Goal: Task Accomplishment & Management: Use online tool/utility

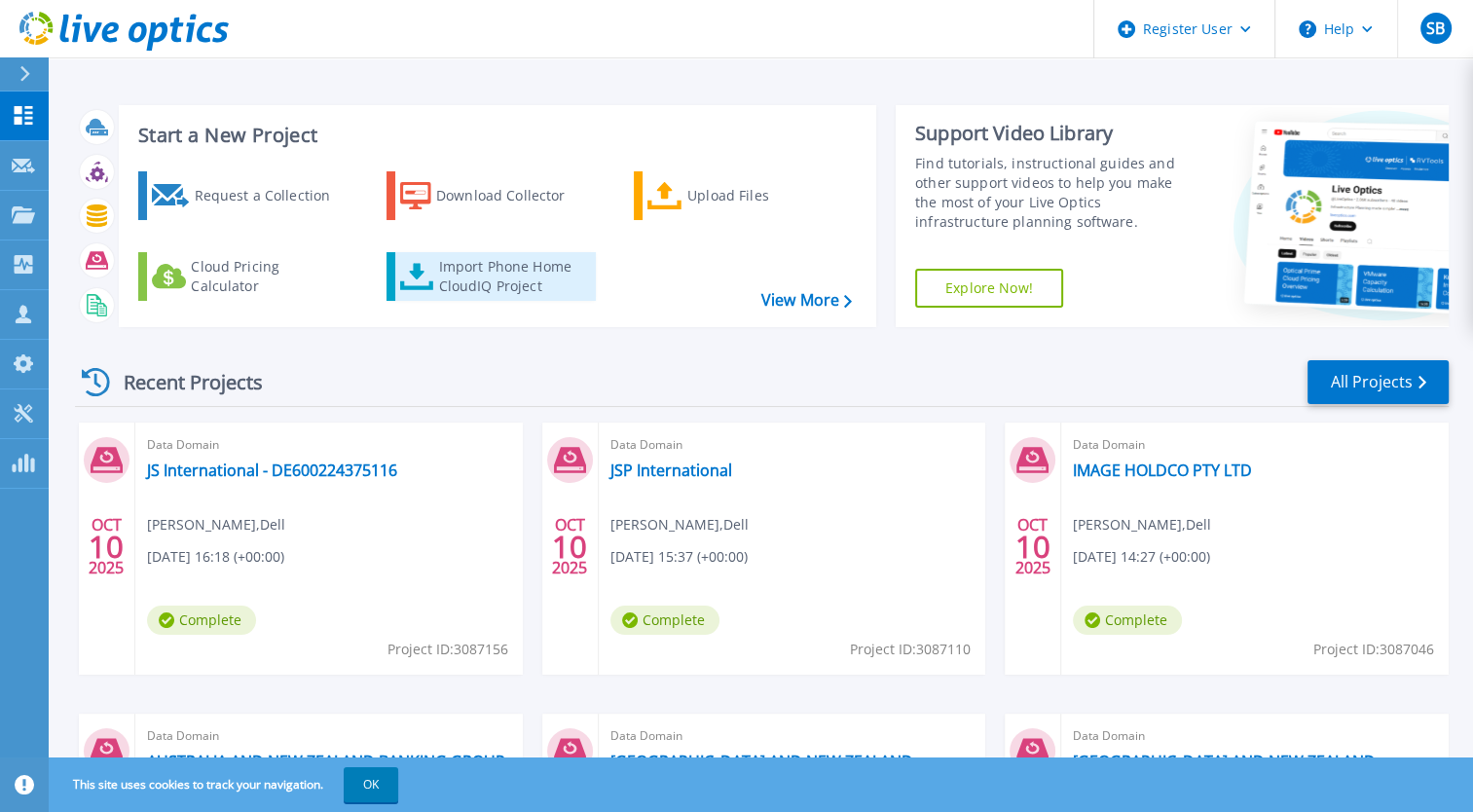
click at [526, 260] on div "Import Phone Home CloudIQ Project" at bounding box center [513, 277] width 152 height 39
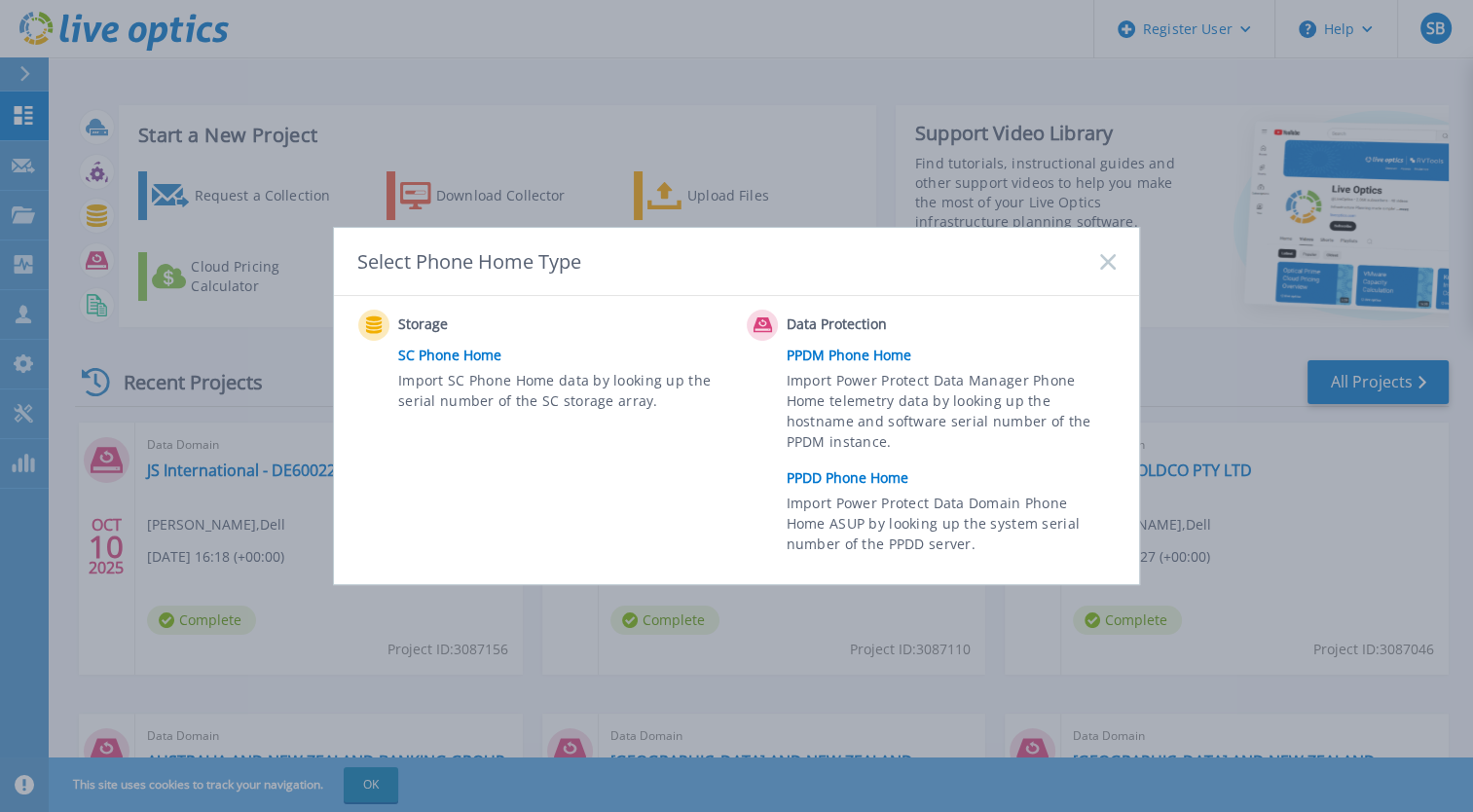
click at [896, 473] on link "PPDD Phone Home" at bounding box center [956, 478] width 339 height 29
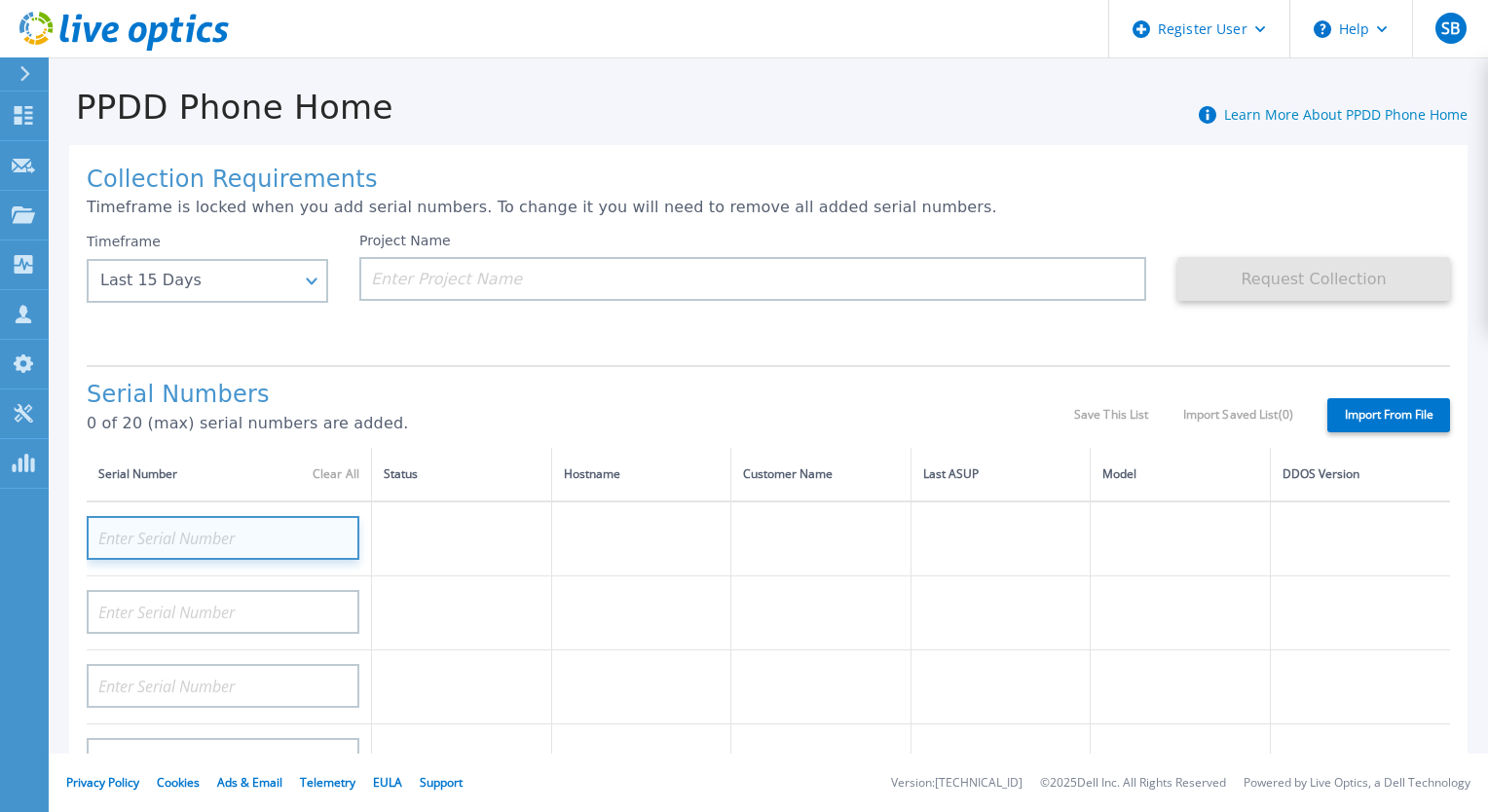
click at [315, 531] on input at bounding box center [223, 537] width 273 height 44
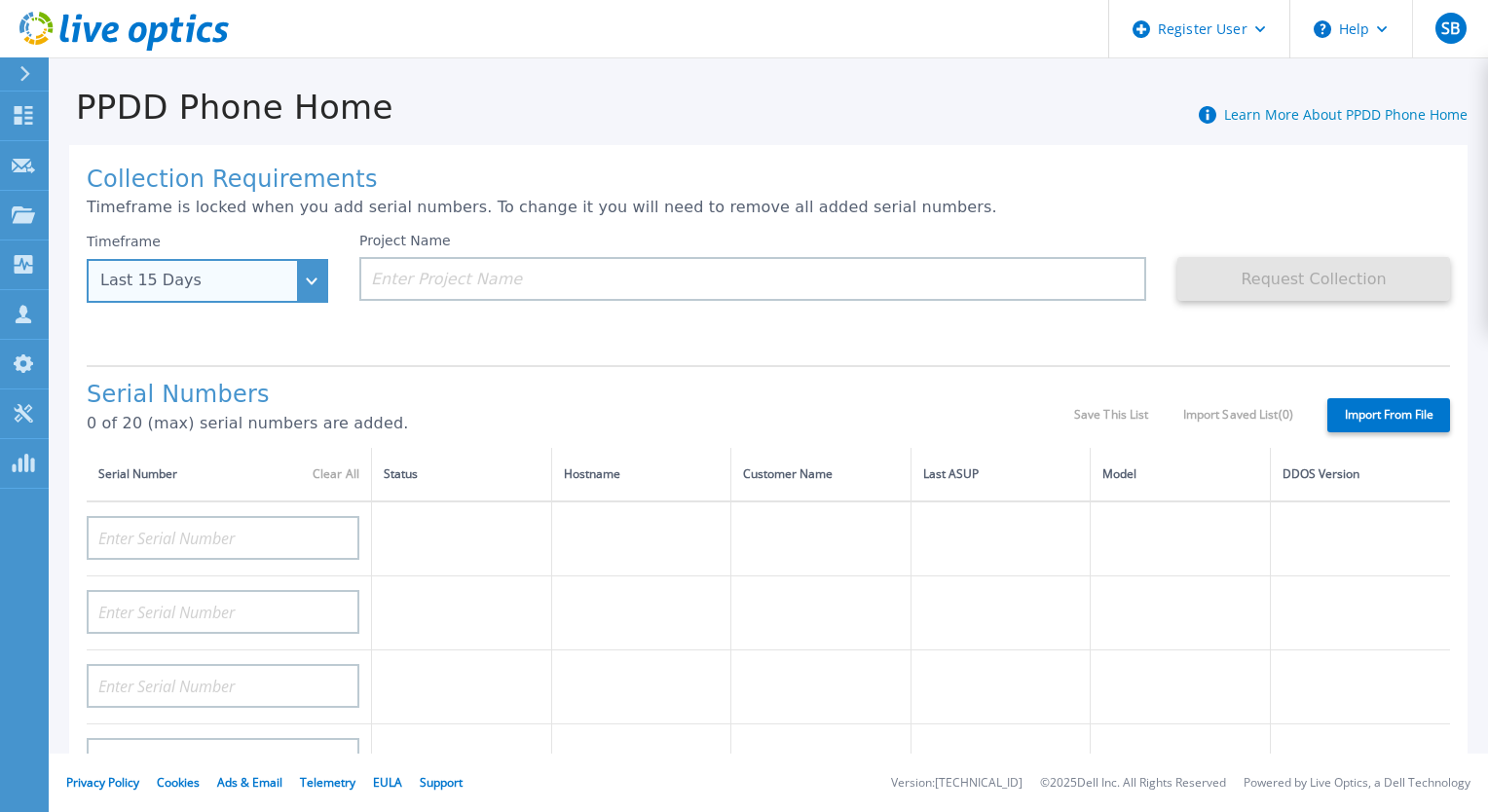
click at [300, 284] on div "Last 15 Days" at bounding box center [207, 280] width 241 height 44
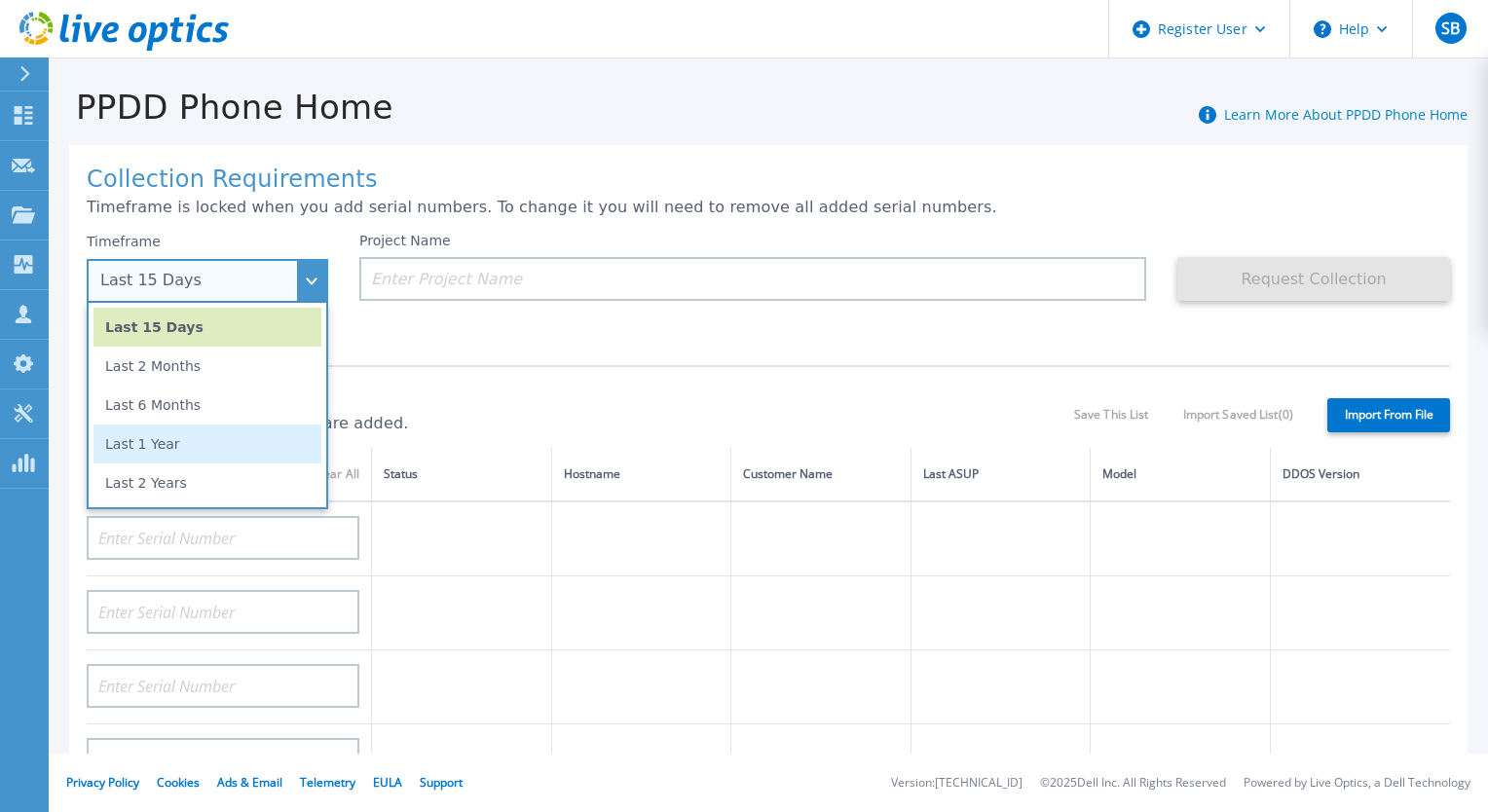
click at [195, 434] on li "Last 1 Year" at bounding box center [207, 444] width 228 height 39
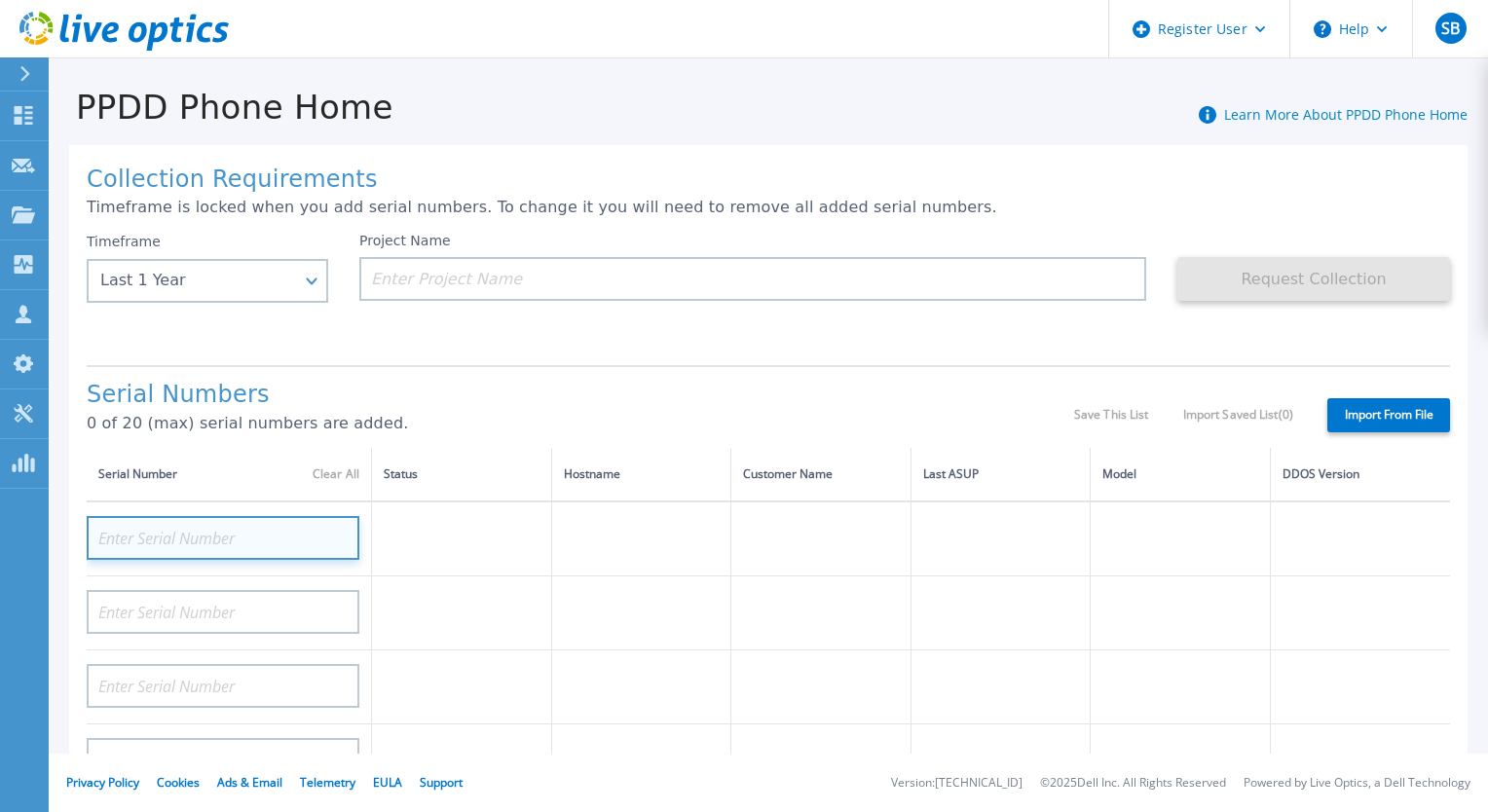
click at [219, 530] on input at bounding box center [223, 537] width 273 height 44
paste input "CRK00231102419"
type input "CRK00231102419"
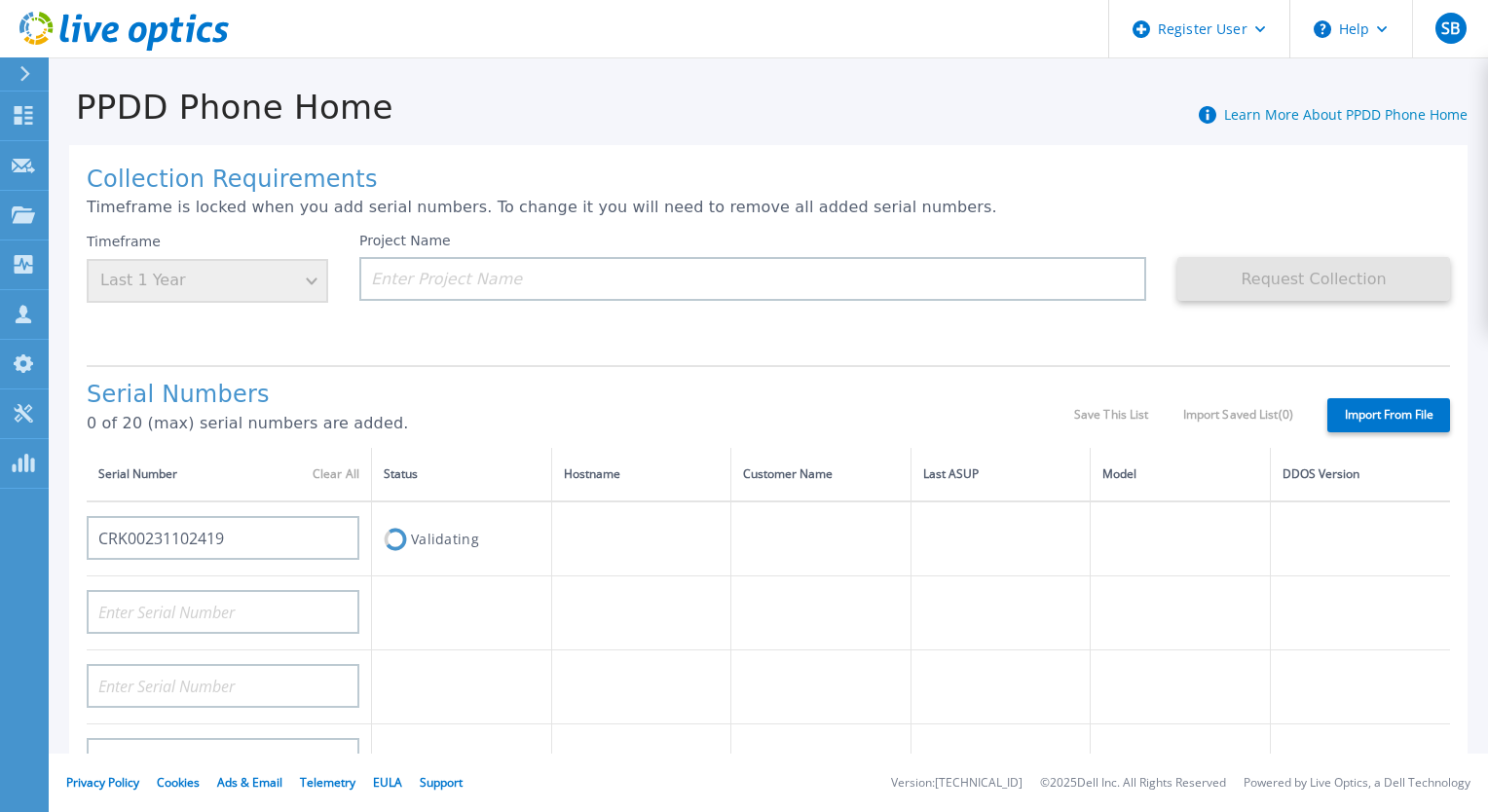
click at [467, 334] on div "Project Name" at bounding box center [768, 291] width 818 height 117
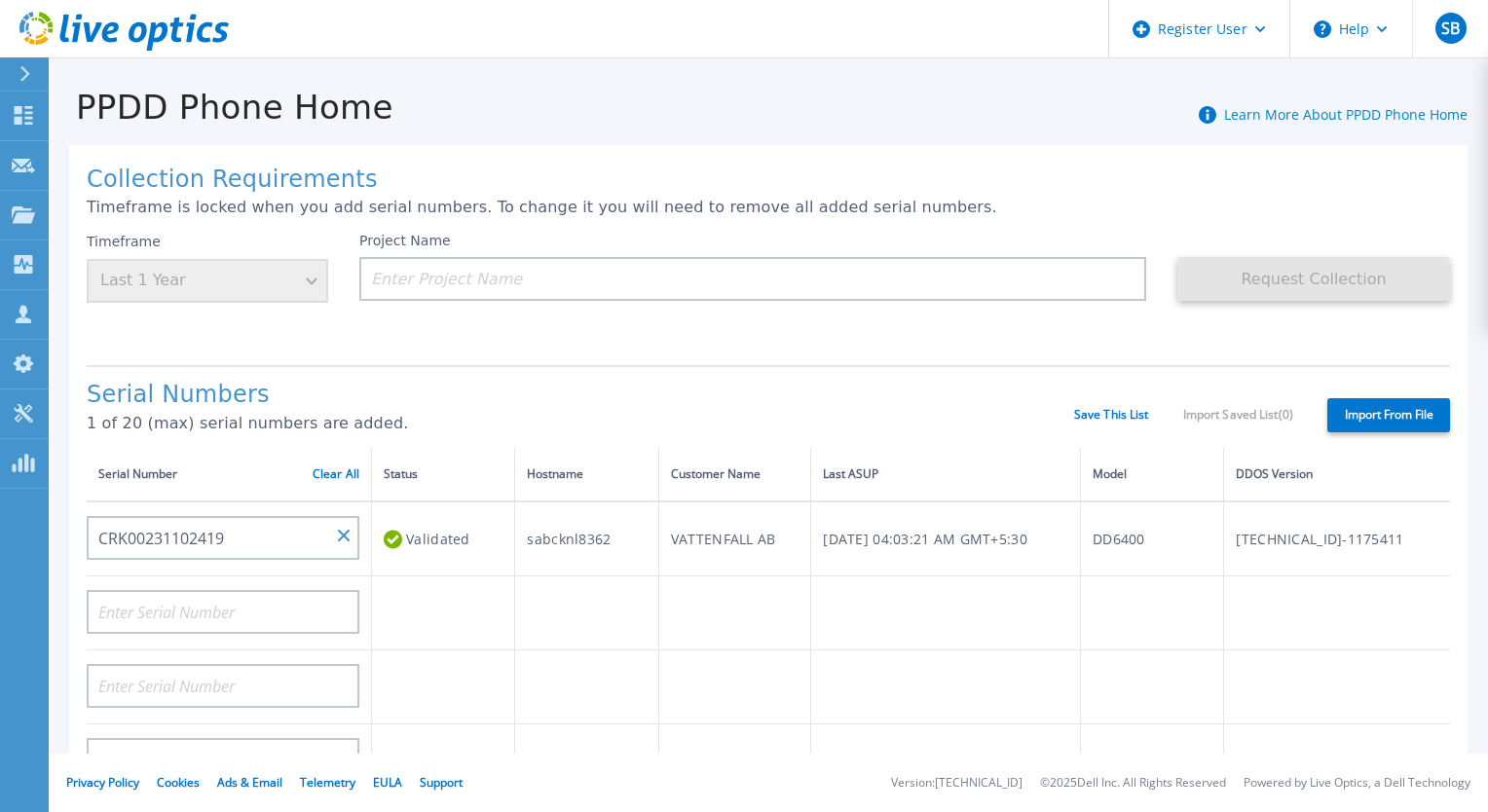
click at [717, 546] on td "VATTENFALL AB" at bounding box center [733, 538] width 152 height 75
copy td "VATTENFALL AB"
click at [650, 269] on input at bounding box center [753, 278] width 787 height 44
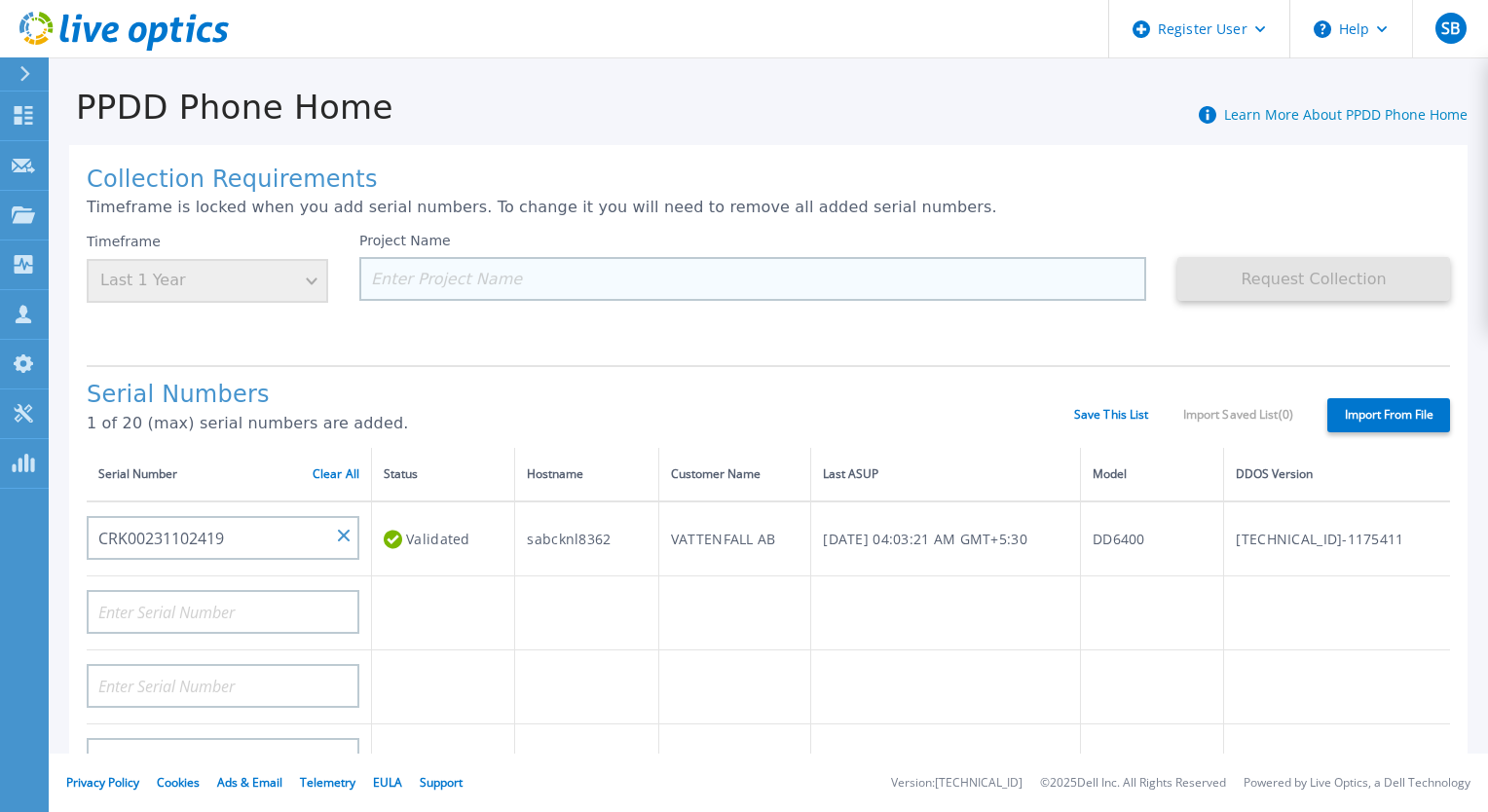
paste input "VATTENFALL AB"
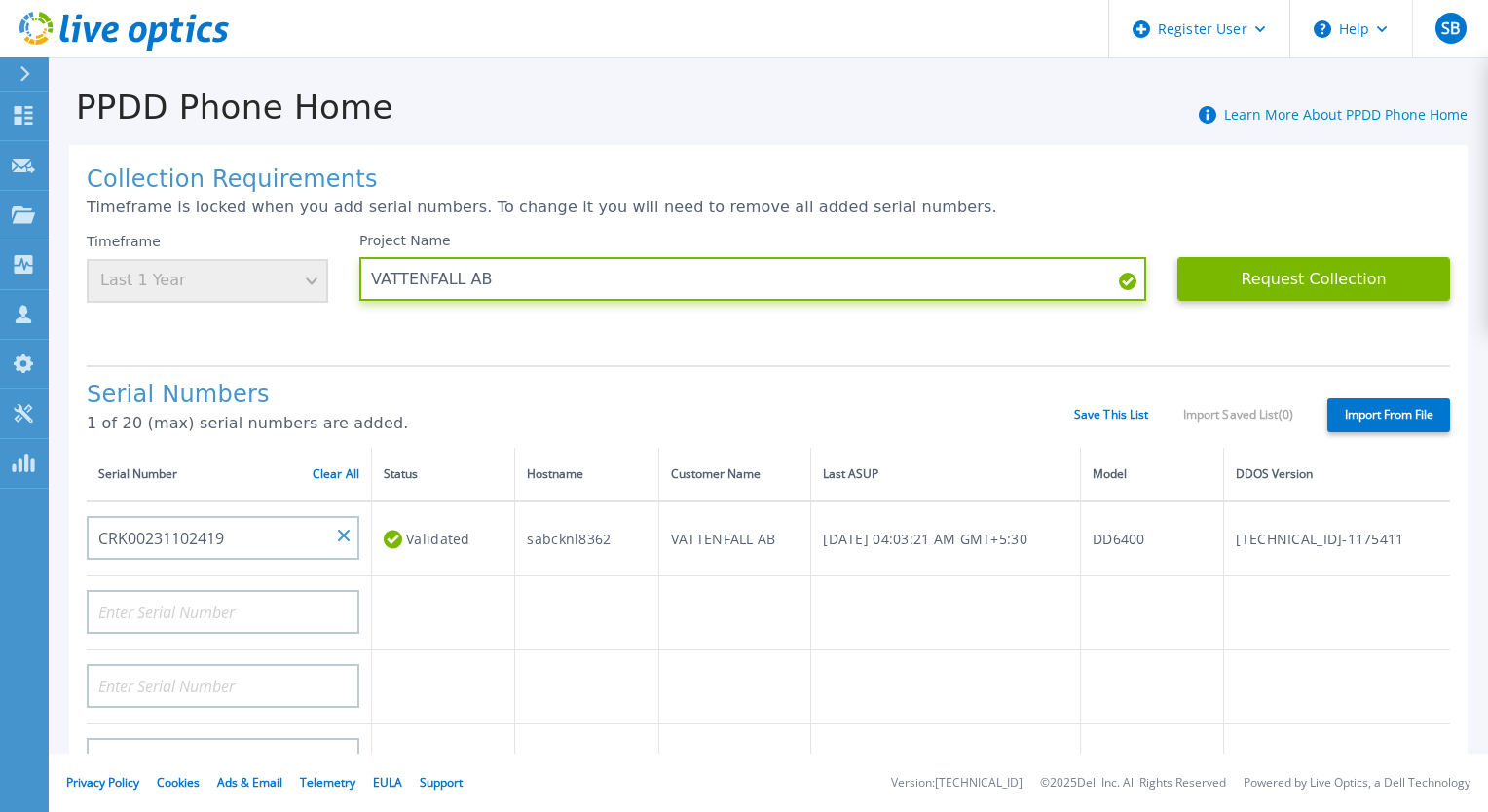
type input "VATTENFALL AB"
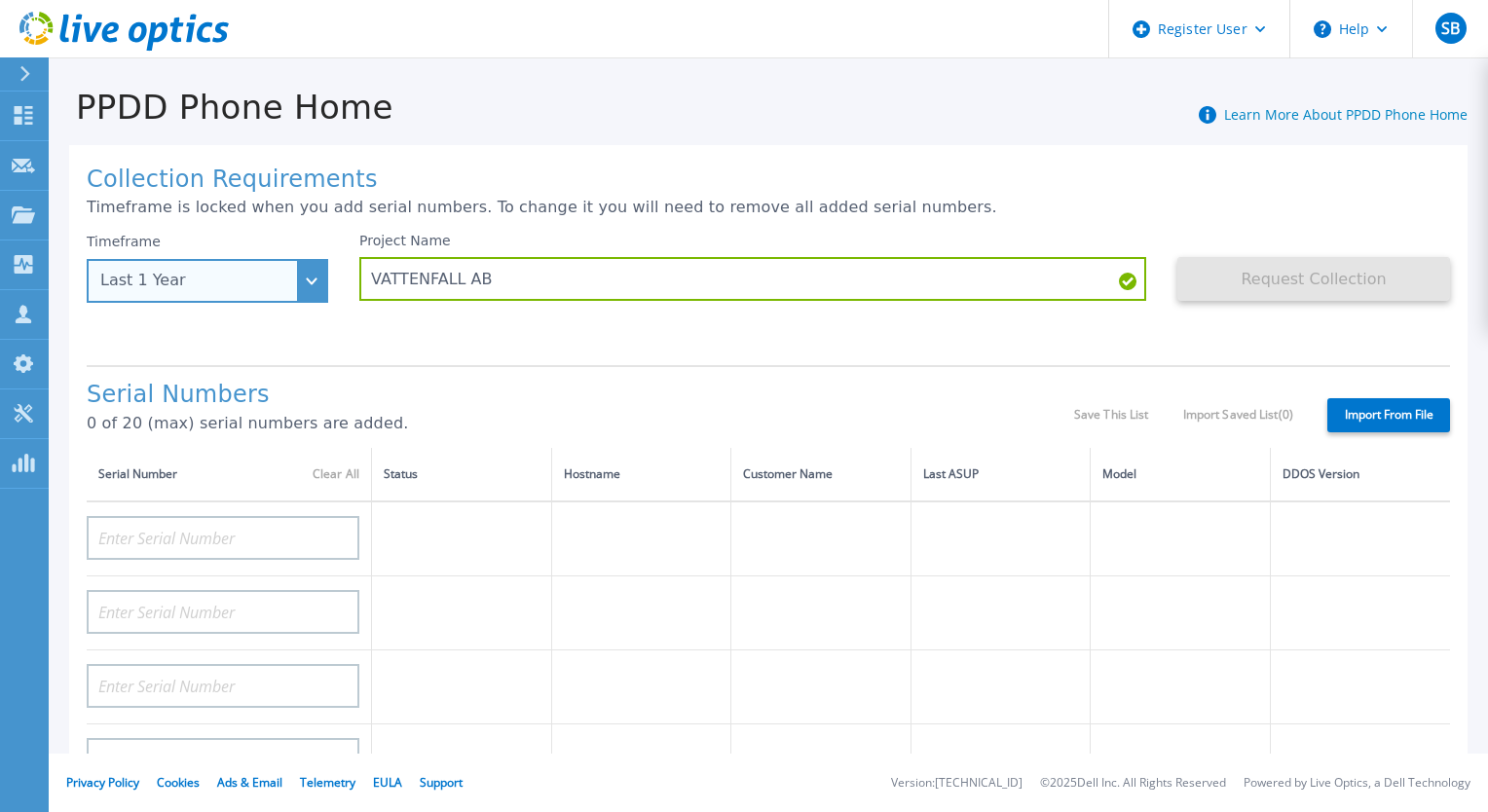
click at [206, 267] on div "Last 1 Year" at bounding box center [207, 280] width 241 height 44
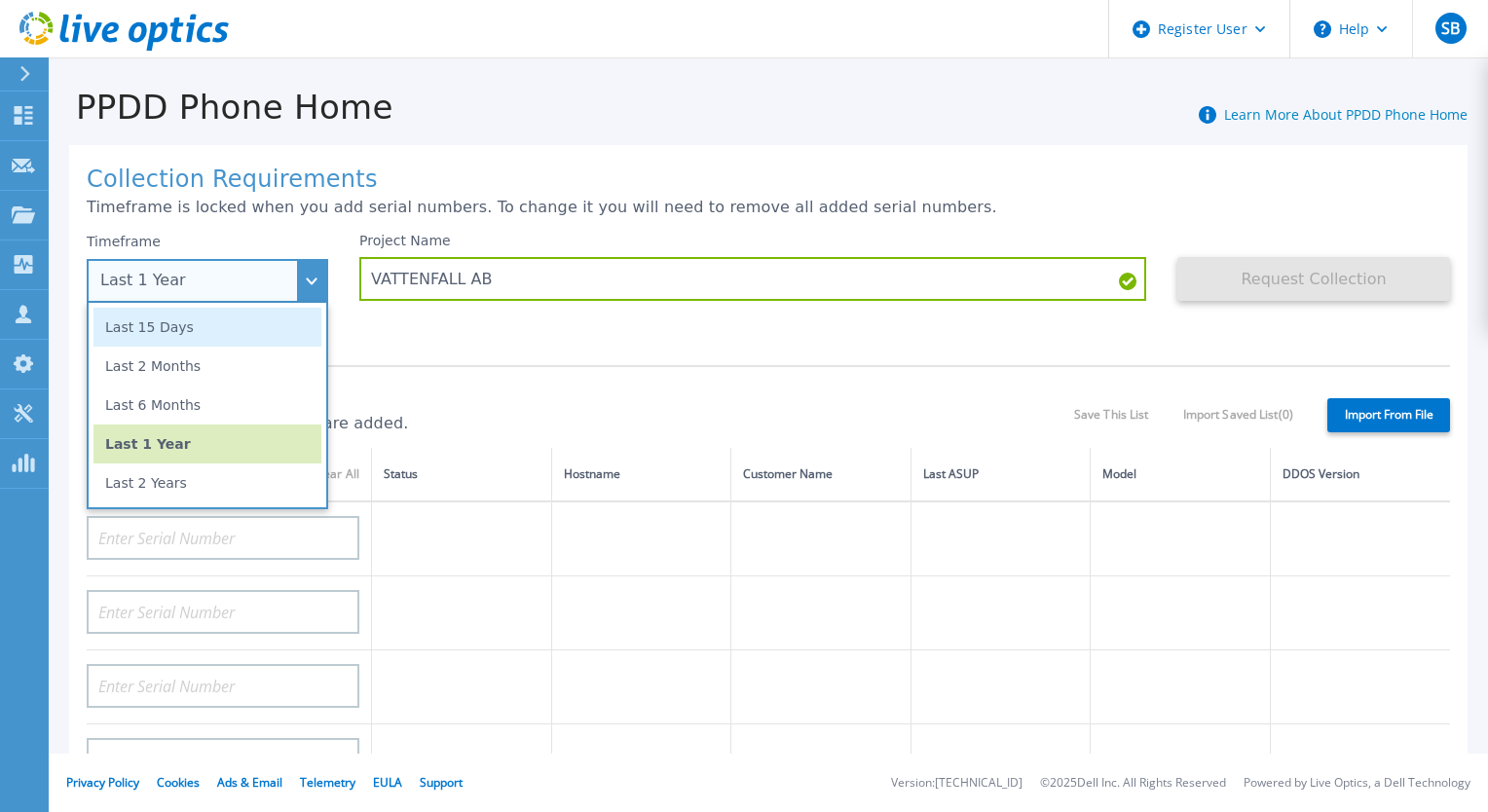
click at [185, 347] on li "Last 15 Days" at bounding box center [207, 327] width 228 height 39
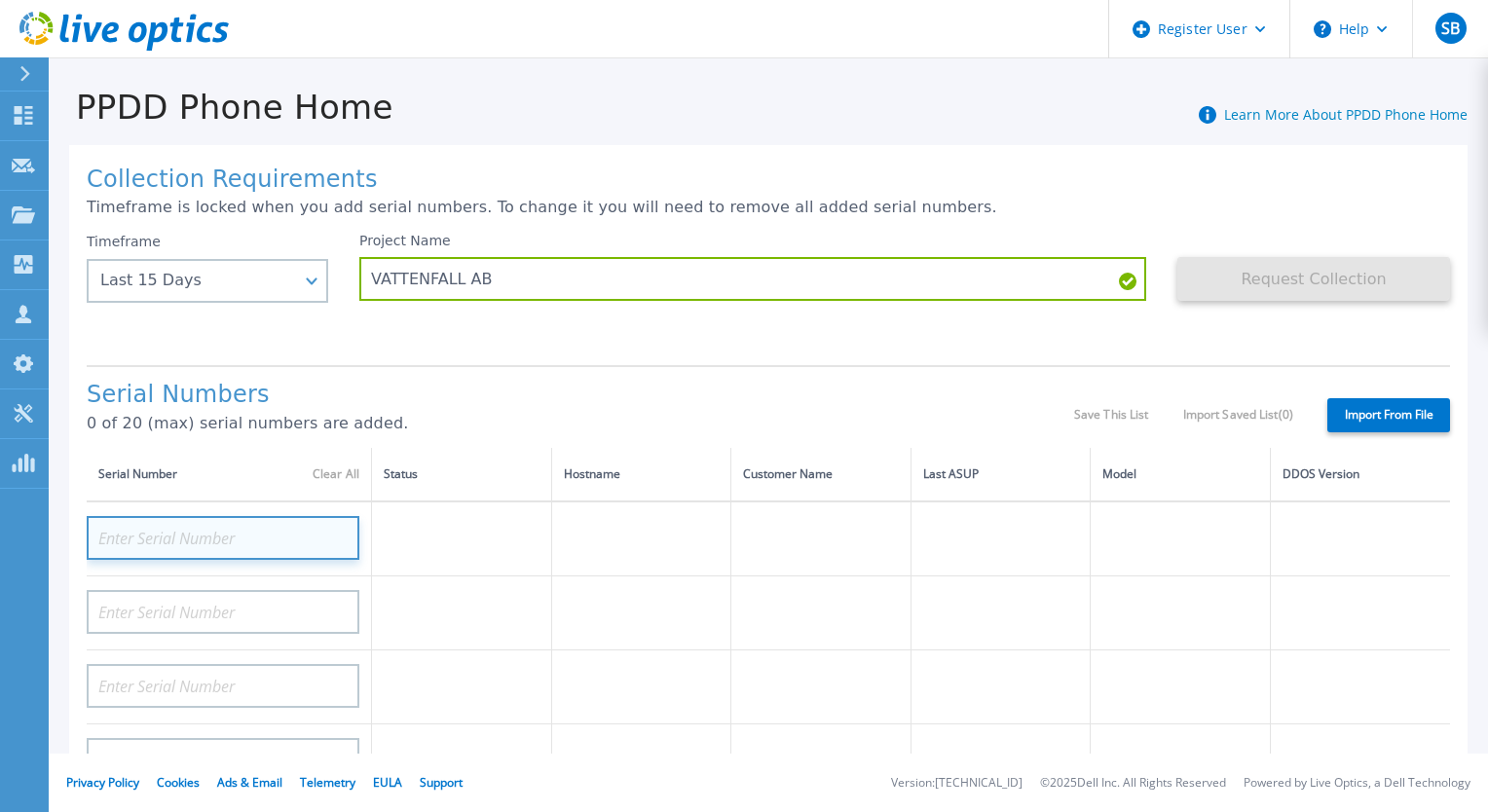
click at [210, 537] on input at bounding box center [223, 537] width 273 height 44
paste input "CRK00231102419"
type input "CRK00231102419"
click at [635, 358] on div "Collection Requirements Timeframe is locked when you add serial numbers. To cha…" at bounding box center [768, 695] width 1399 height 1101
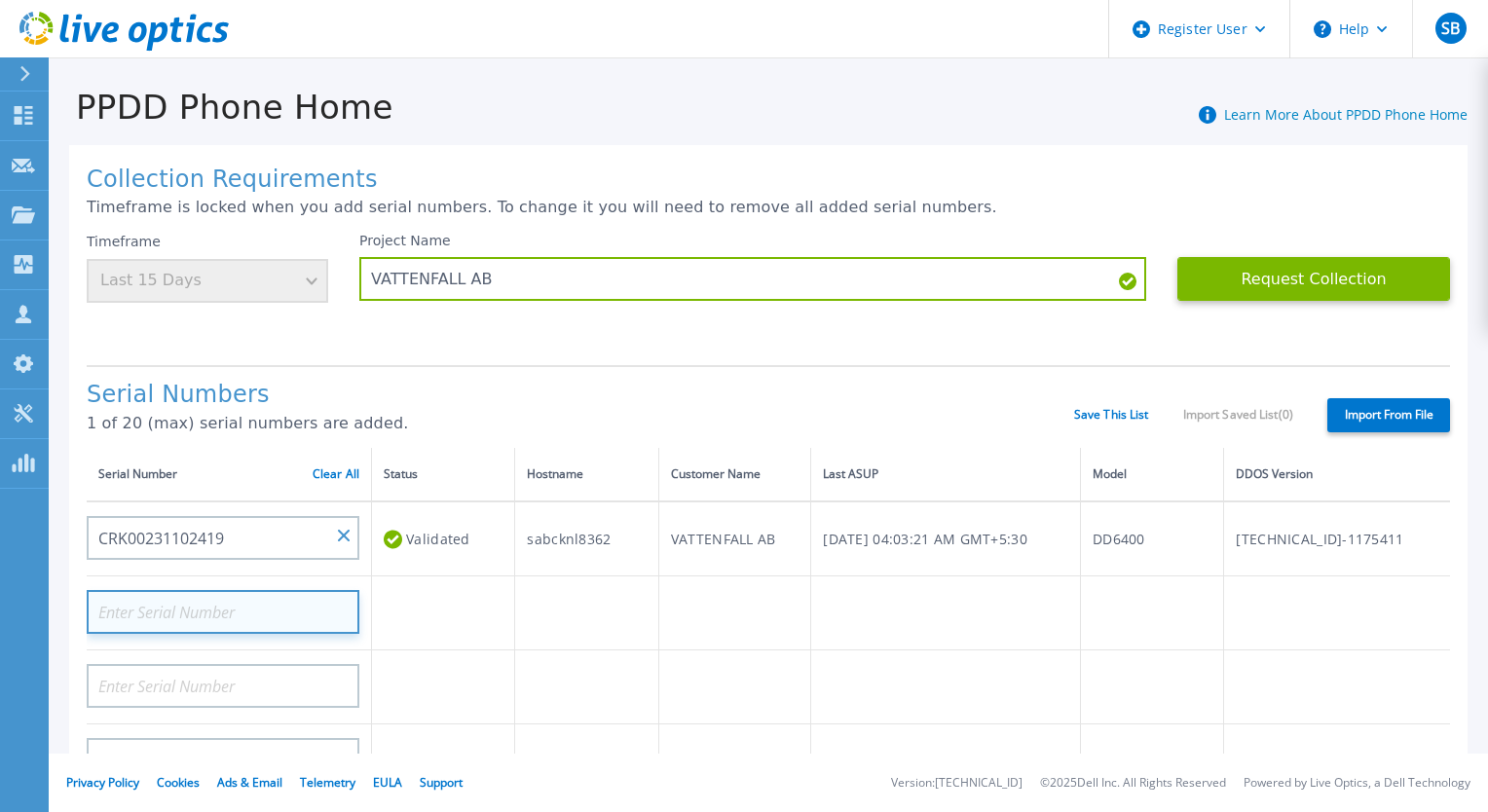
click at [187, 621] on input at bounding box center [223, 612] width 273 height 44
paste input "CRK00231102420"
type input "CRK00231102420"
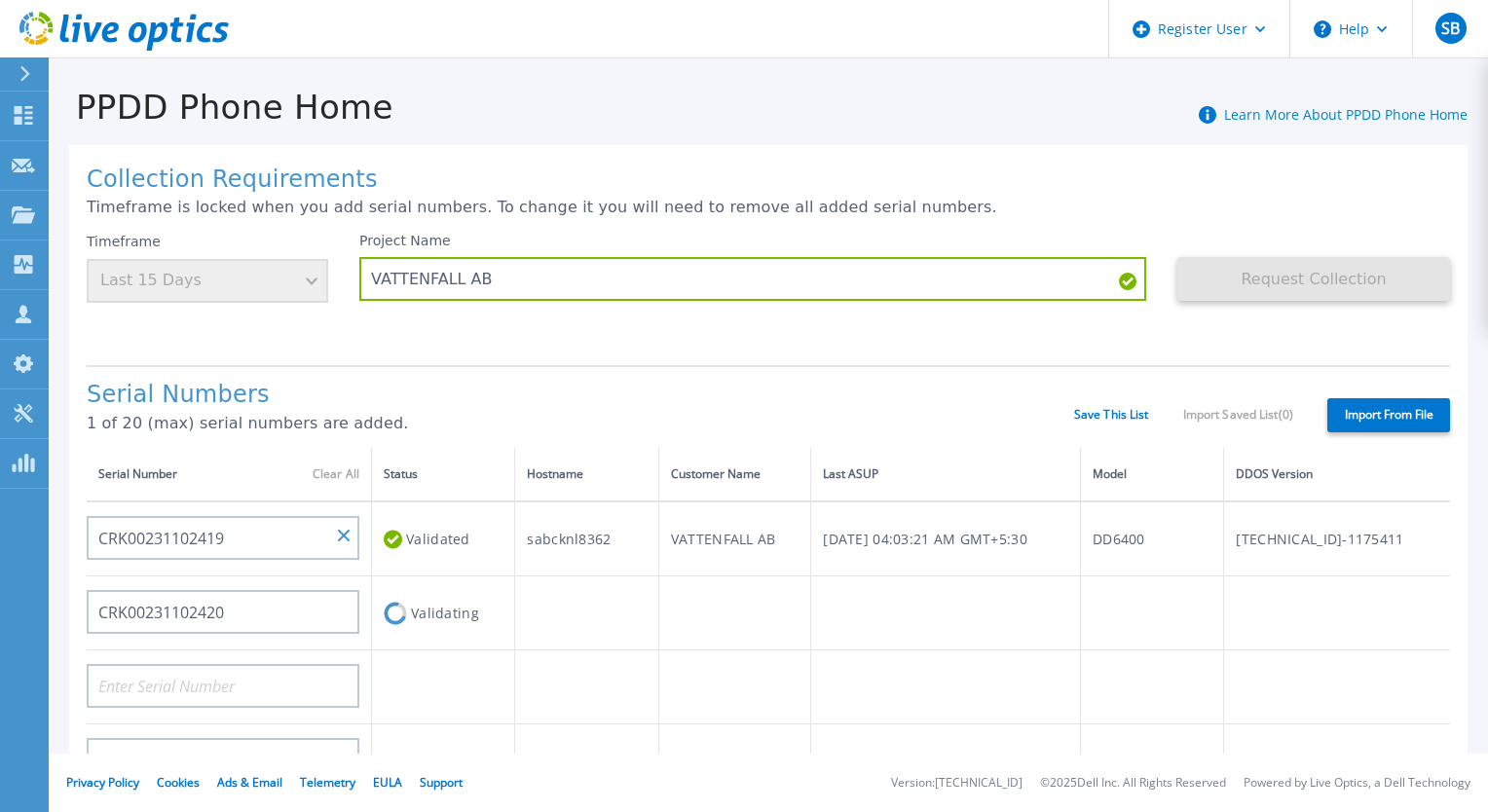
click at [557, 379] on div "Serial Numbers 1 of 20 (max) serial numbers are added. Save This List Import Sa…" at bounding box center [768, 406] width 1364 height 83
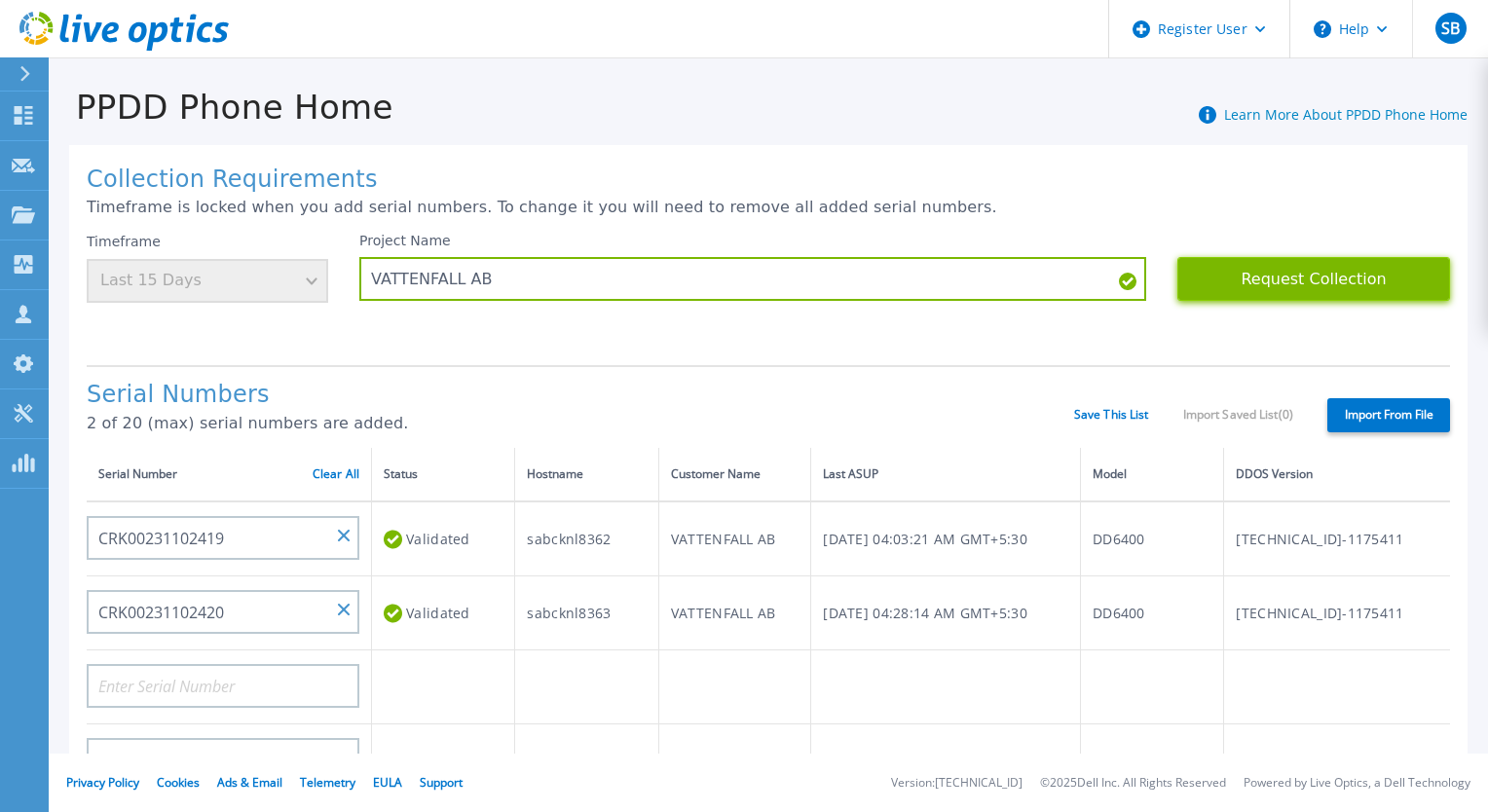
click at [1366, 292] on button "Request Collection" at bounding box center [1313, 278] width 273 height 44
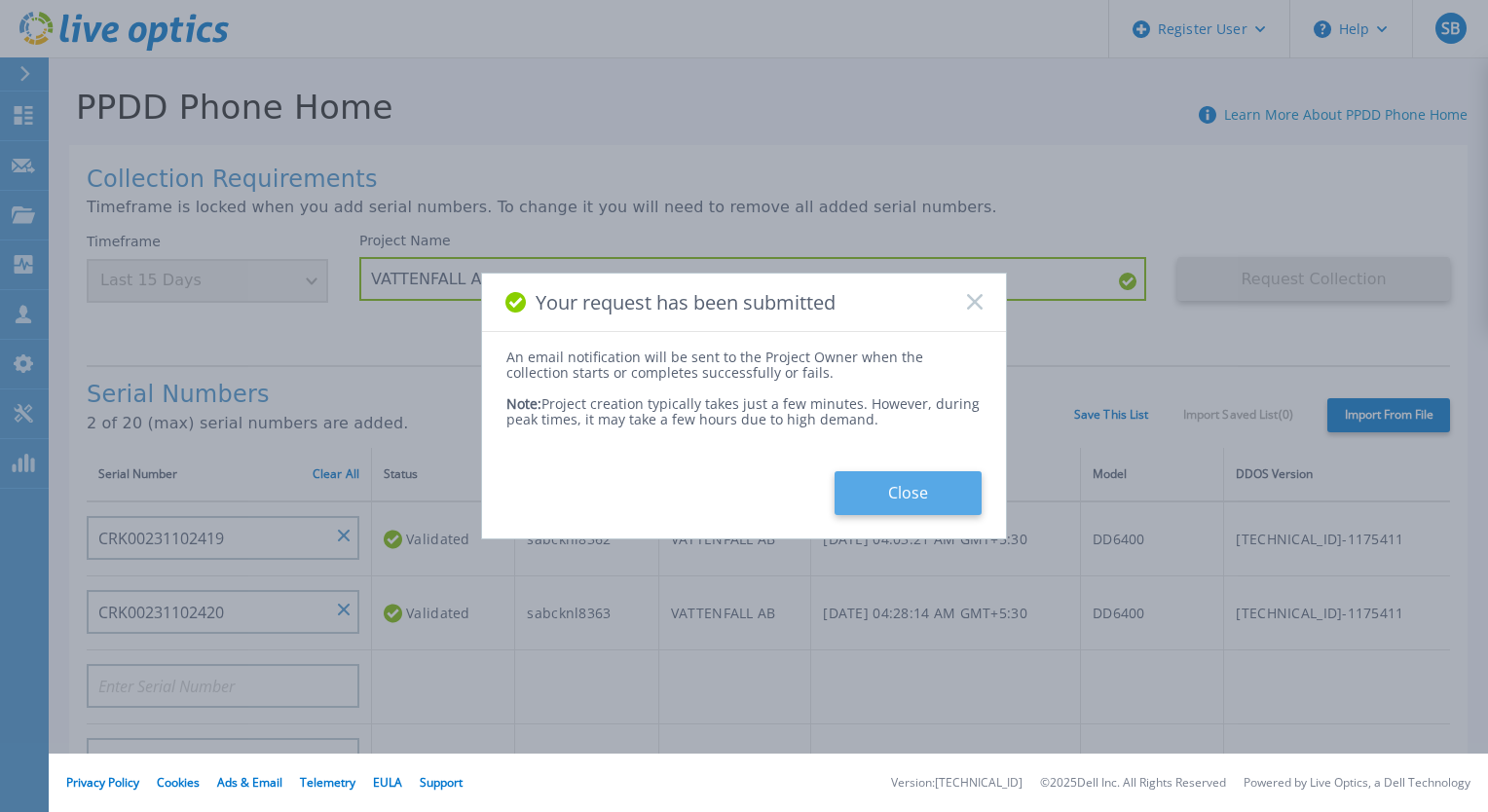
click at [895, 503] on button "Close" at bounding box center [908, 492] width 147 height 44
